Goal: Complete application form

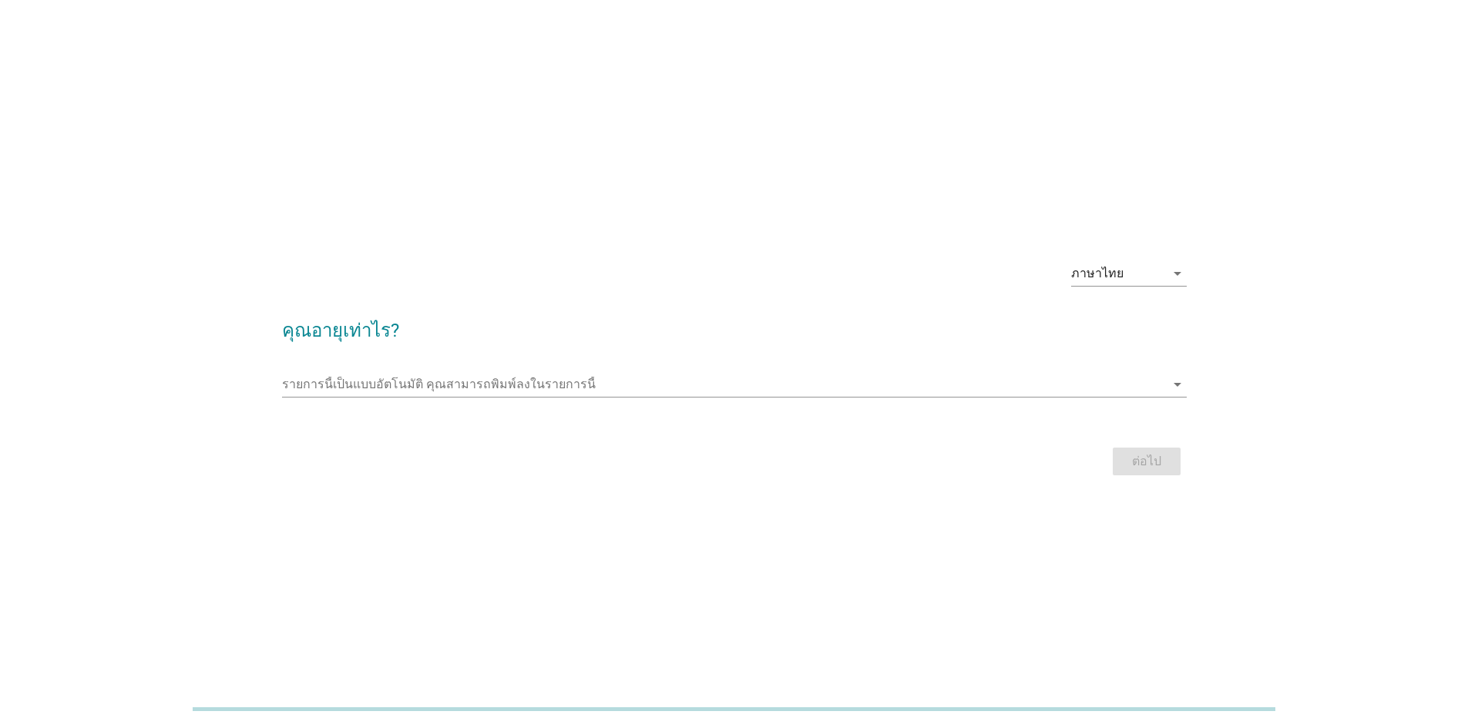
click at [457, 371] on div "รายการนี้เป็นแบบอัตโนมัติ [PERSON_NAME]พิมพ์ลงในรายการนี้ arrow_drop_down" at bounding box center [734, 387] width 904 height 49
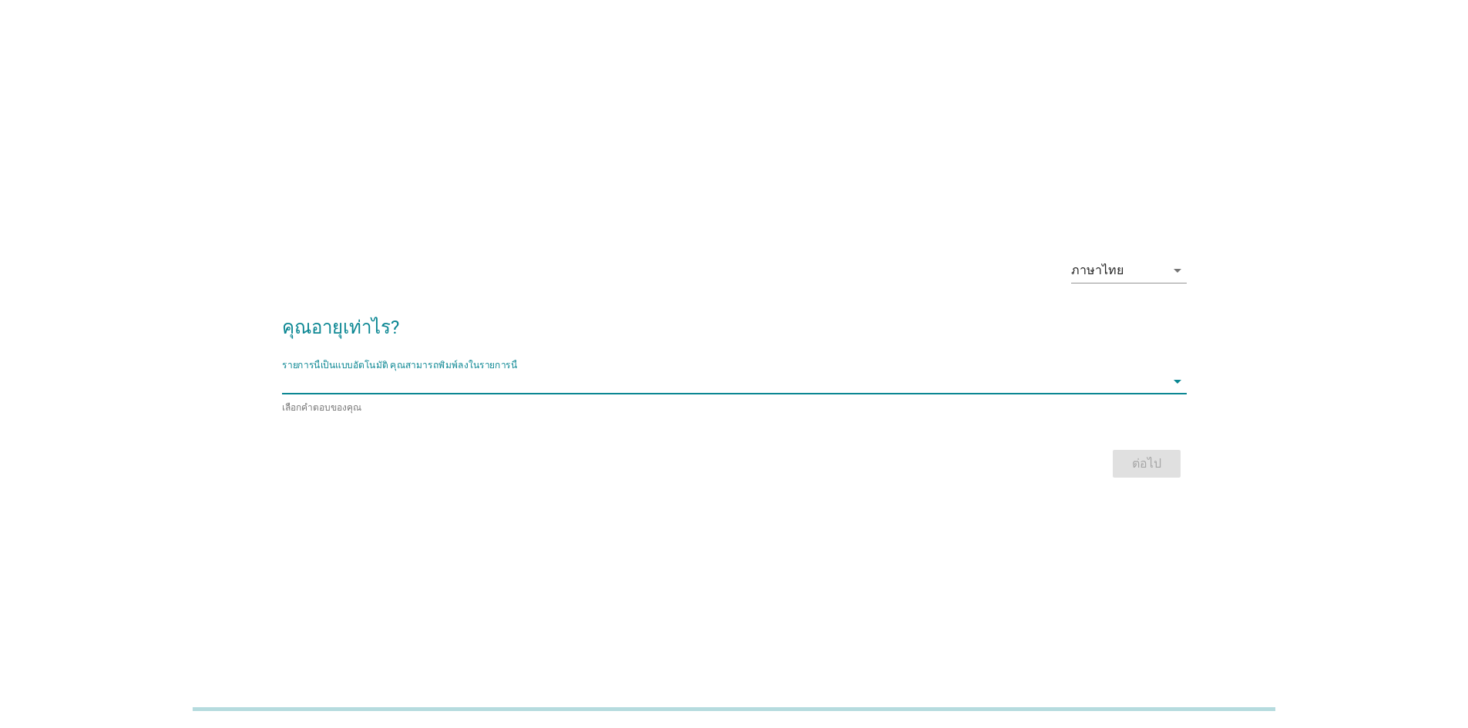
click at [455, 389] on input "รายการนี้เป็นแบบอัตโนมัติ คุณสามารถพิมพ์ลงในรายการนี้" at bounding box center [723, 381] width 883 height 25
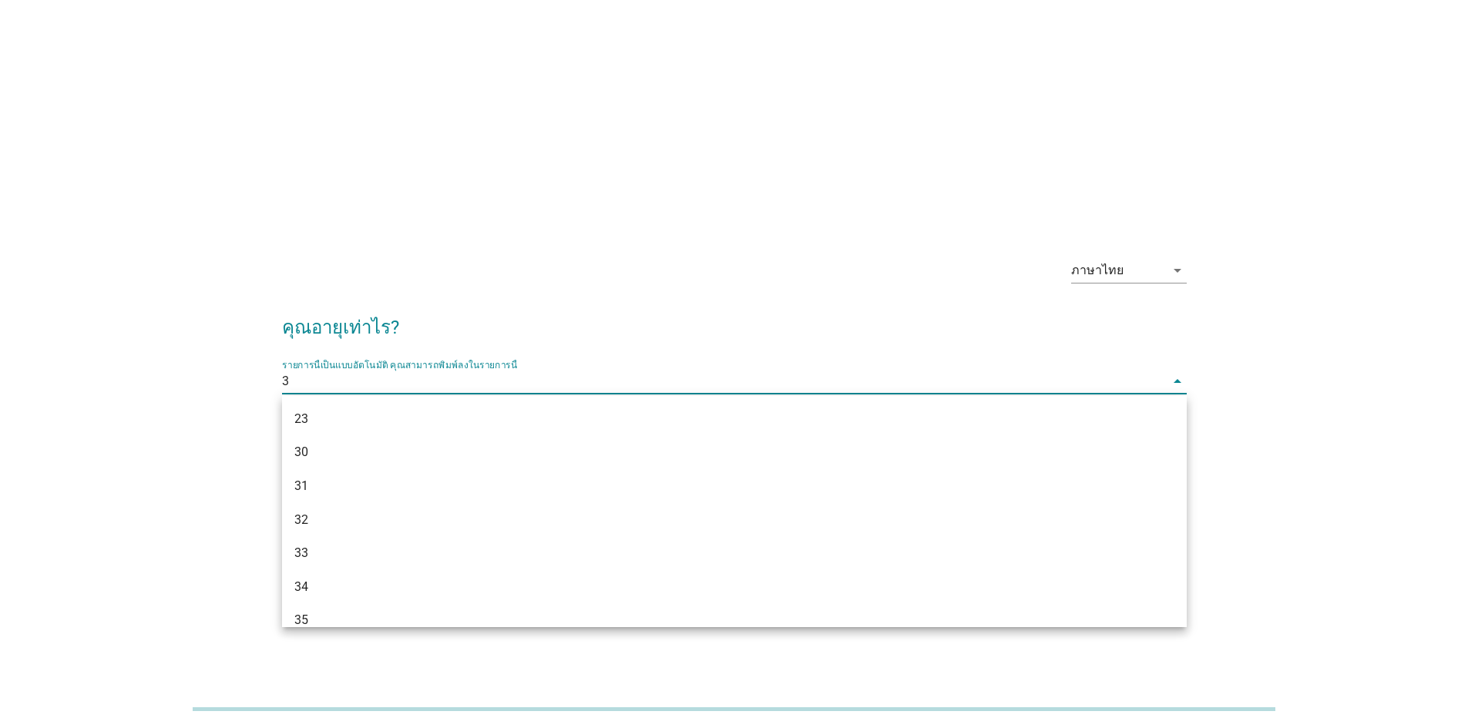
type input "32"
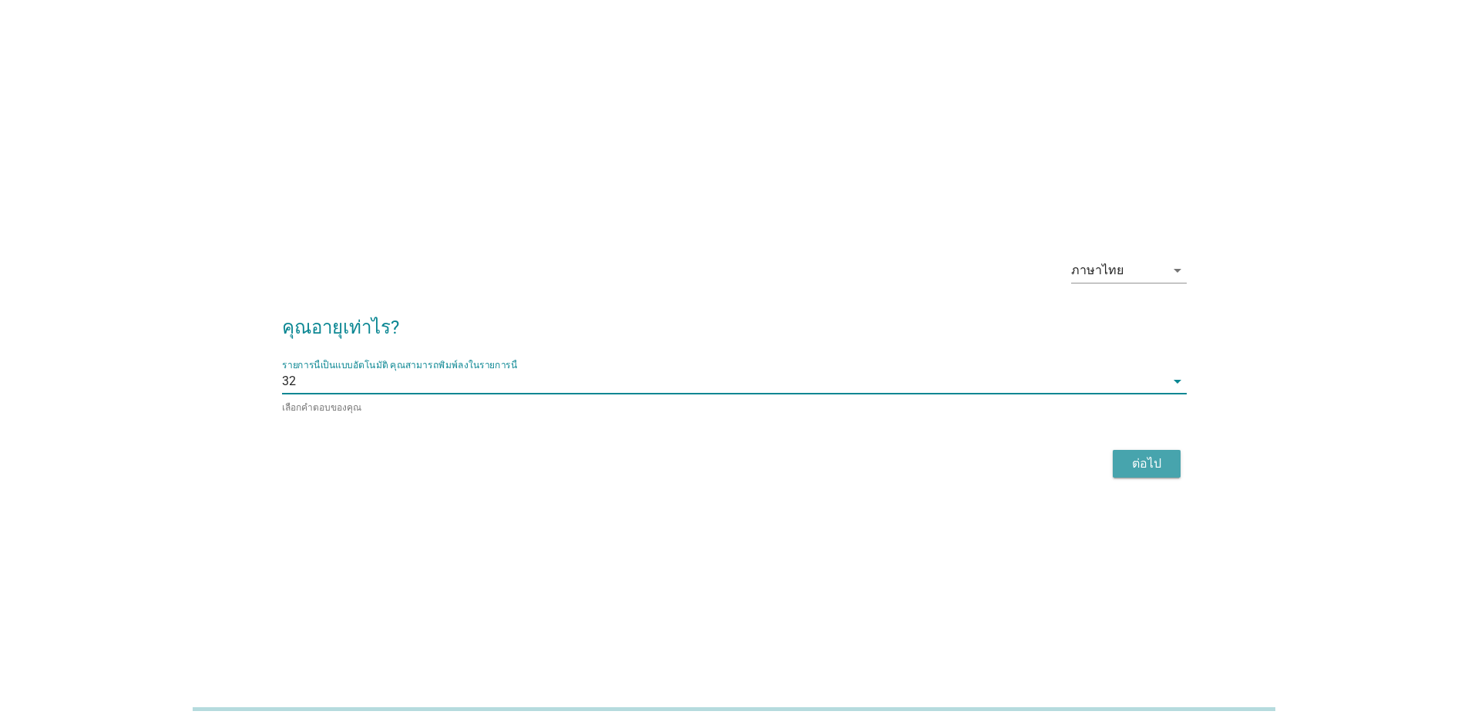
click at [1126, 470] on div "ต่อไป" at bounding box center [1146, 464] width 43 height 18
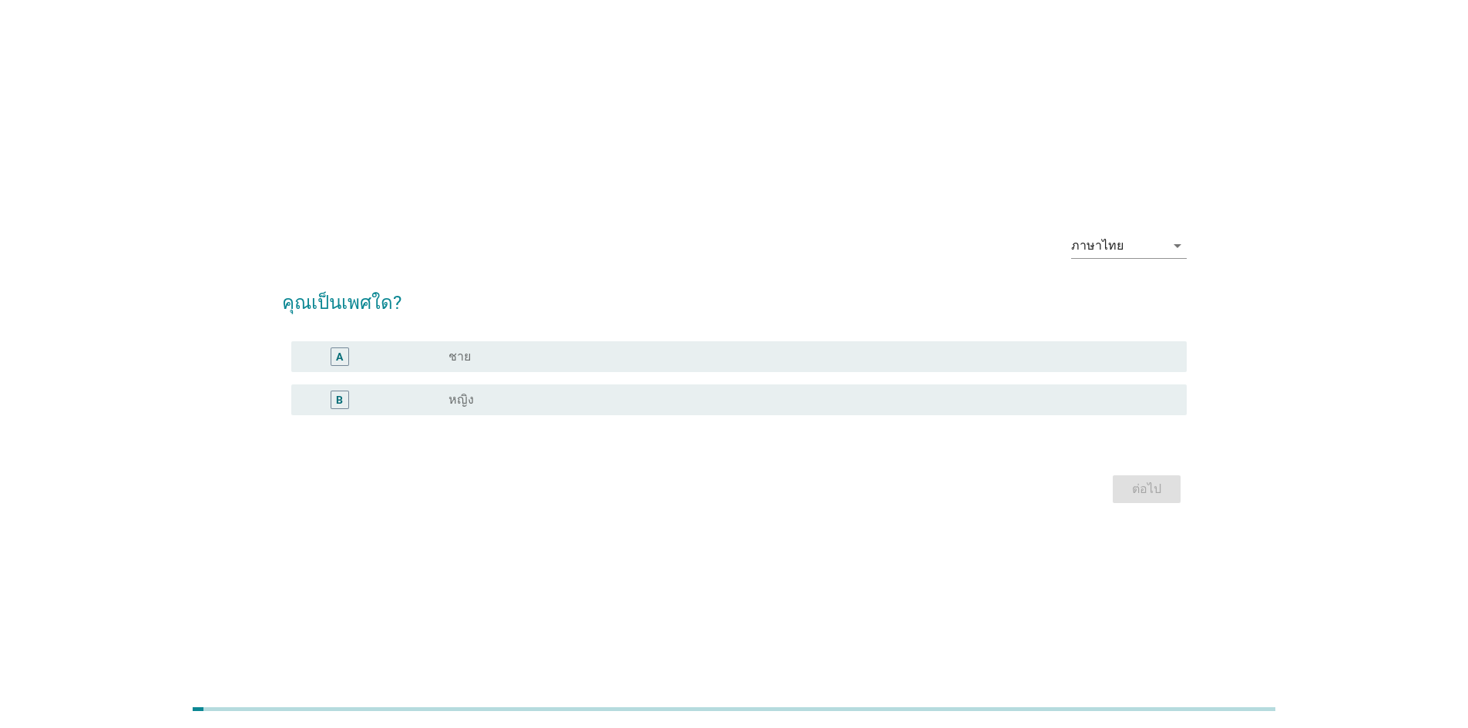
click at [334, 409] on div "B radio_button_unchecked หญิง" at bounding box center [738, 399] width 895 height 31
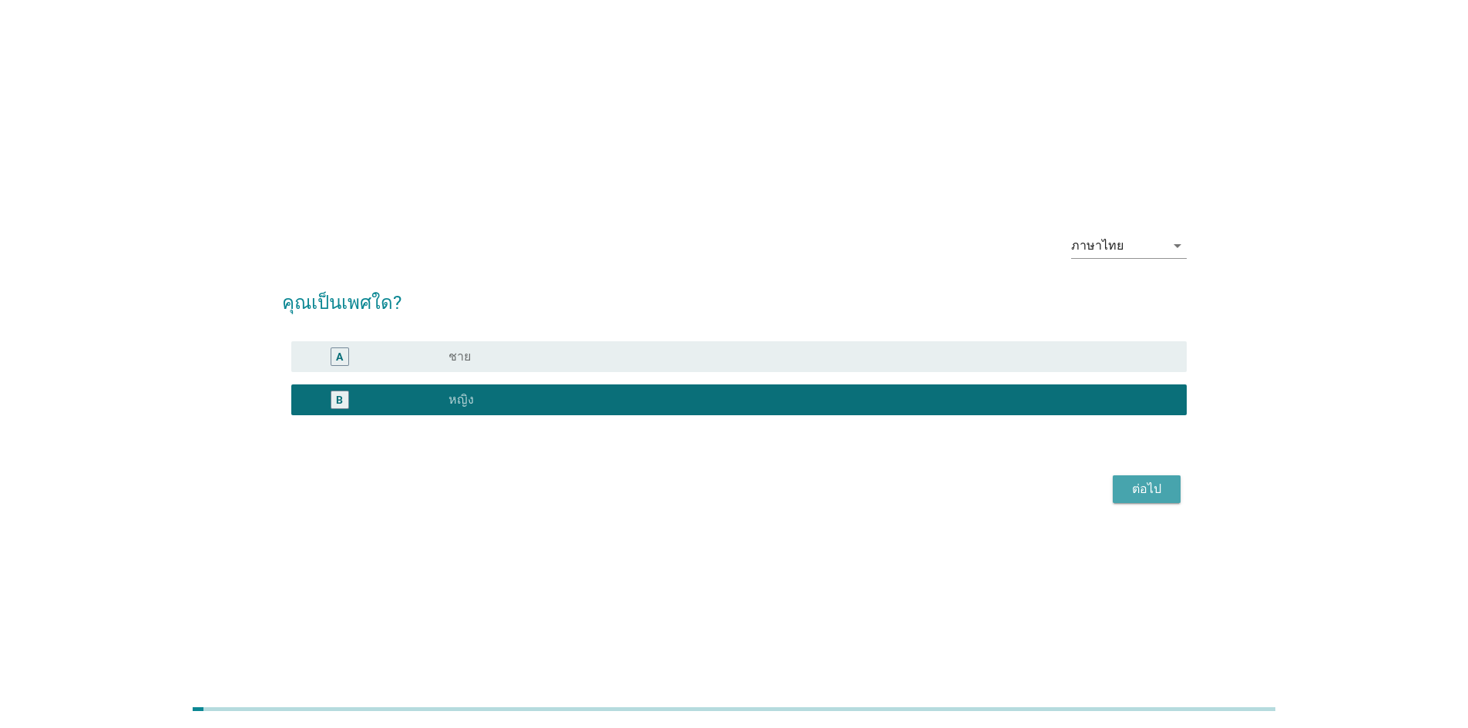
click at [1125, 486] on div "ต่อไป" at bounding box center [1146, 489] width 43 height 18
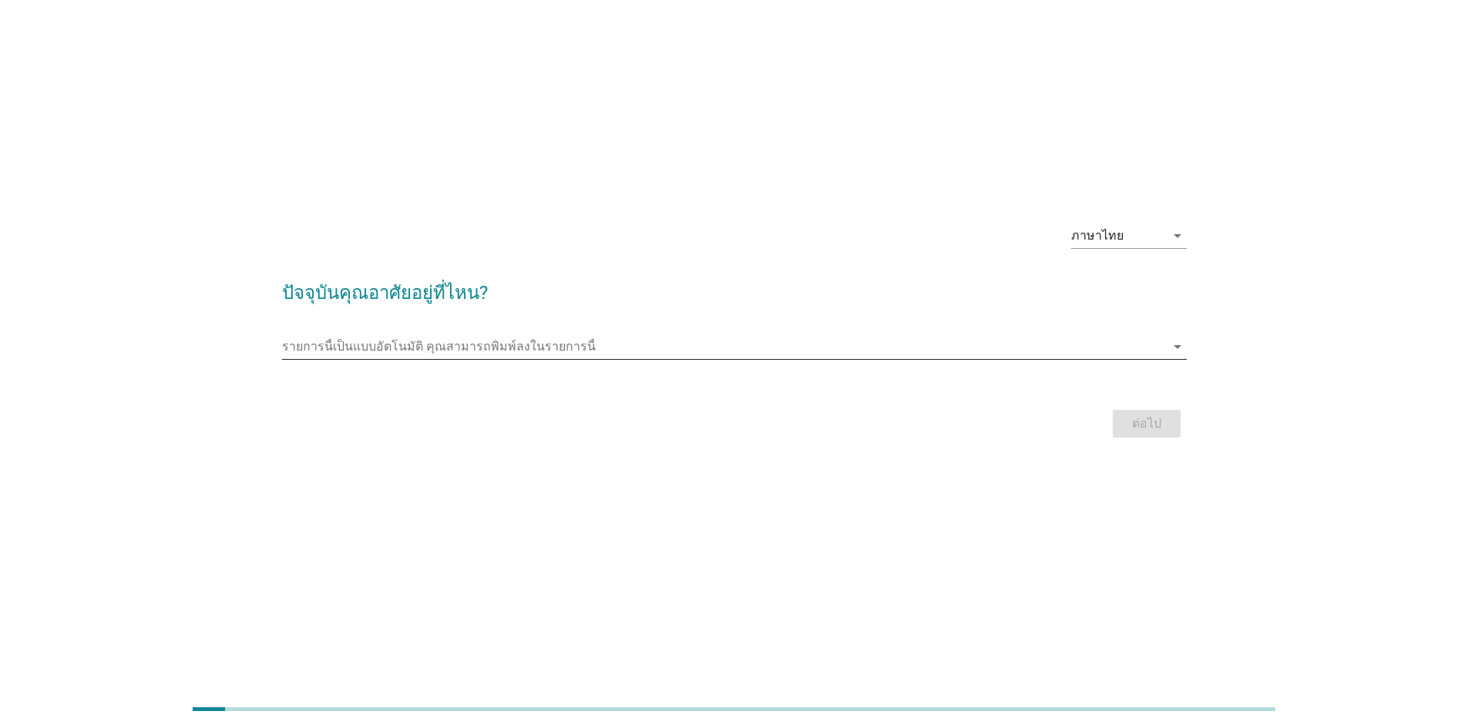
scroll to position [36, 0]
click at [327, 351] on input "รายการนี้เป็นแบบอัตโนมัติ คุณสามารถพิมพ์ลงในรายการนี้" at bounding box center [723, 348] width 883 height 25
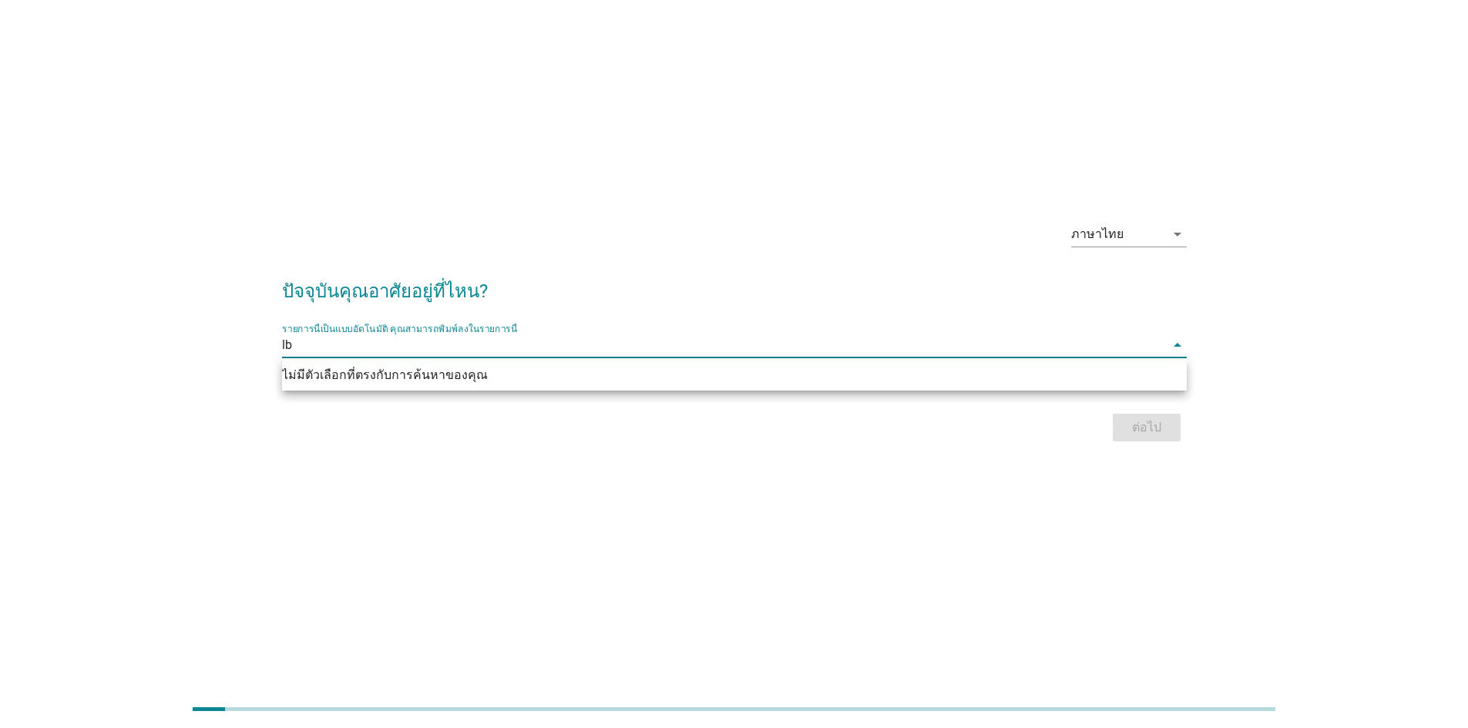
type input "l"
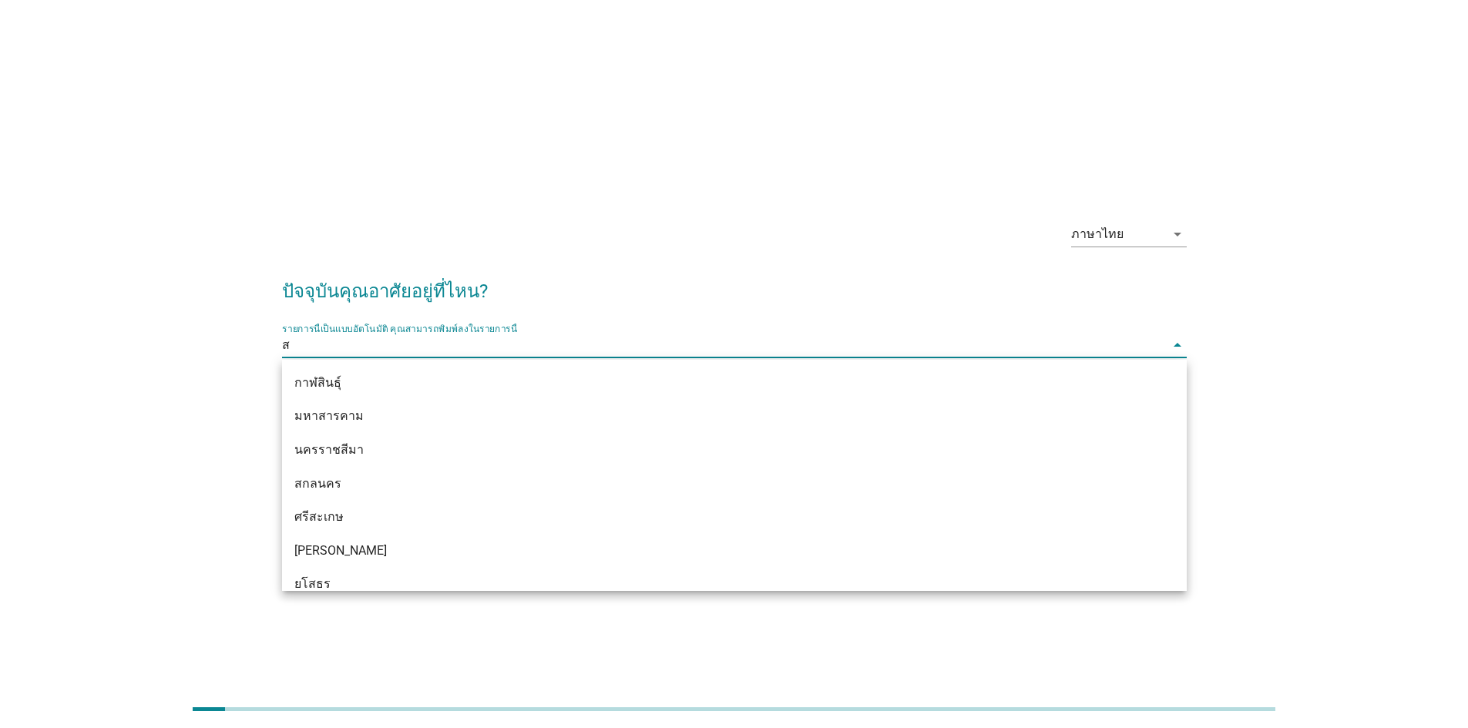
type input "สิ"
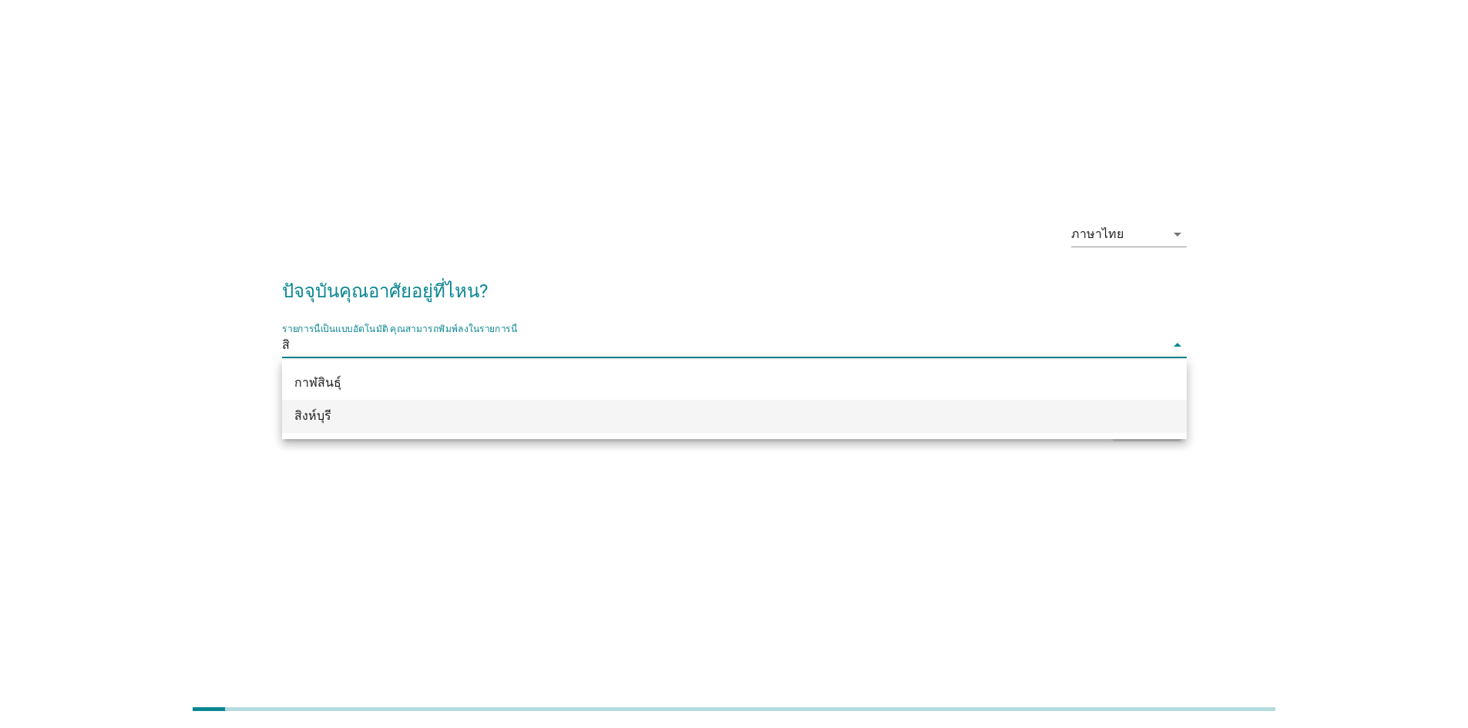
click at [315, 428] on div "สิงห์บุรี" at bounding box center [734, 417] width 904 height 34
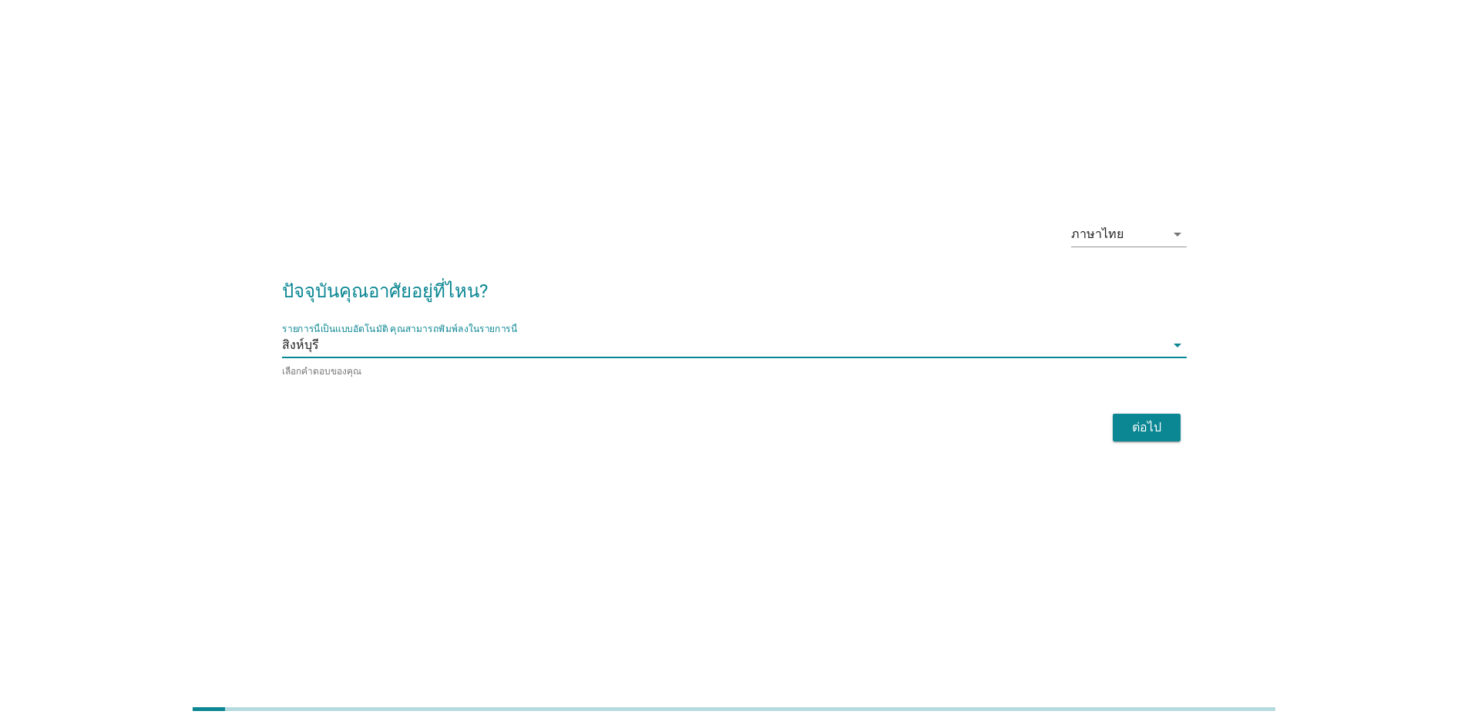
click at [1139, 424] on div "ต่อไป" at bounding box center [1146, 427] width 43 height 18
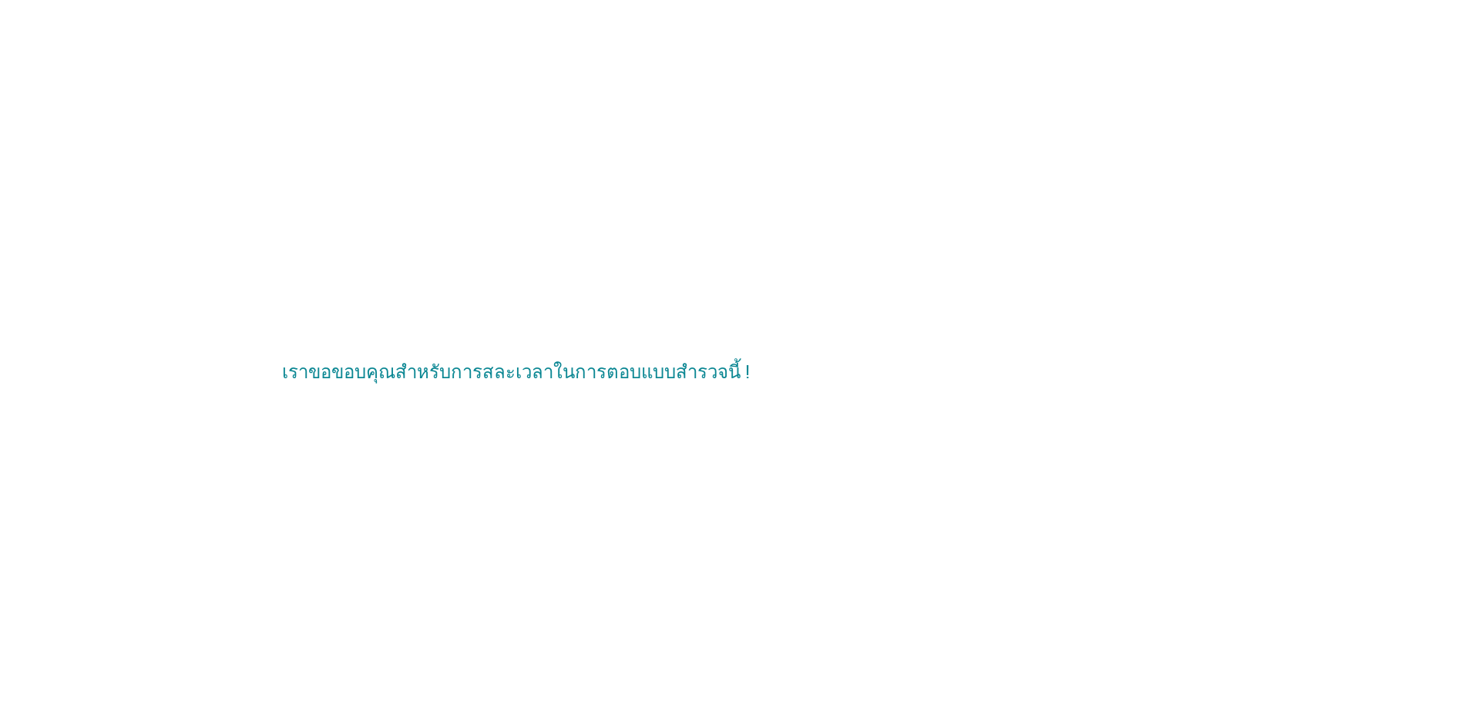
scroll to position [0, 0]
